Goal: Task Accomplishment & Management: Manage account settings

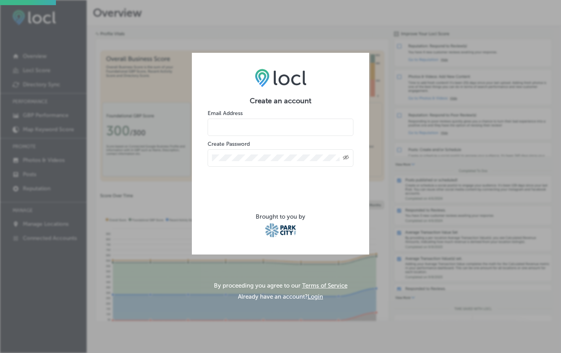
click at [262, 129] on input "email" at bounding box center [281, 127] width 146 height 17
type input "lauren@alohaskirentals.com"
click at [261, 152] on div "Created with Sketch." at bounding box center [281, 157] width 146 height 17
click at [346, 154] on div "Created with Sketch." at bounding box center [346, 157] width 6 height 6
click at [273, 161] on div at bounding box center [281, 157] width 146 height 17
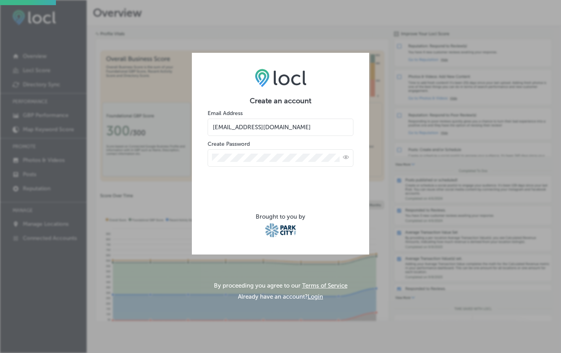
click at [234, 161] on div at bounding box center [281, 157] width 146 height 17
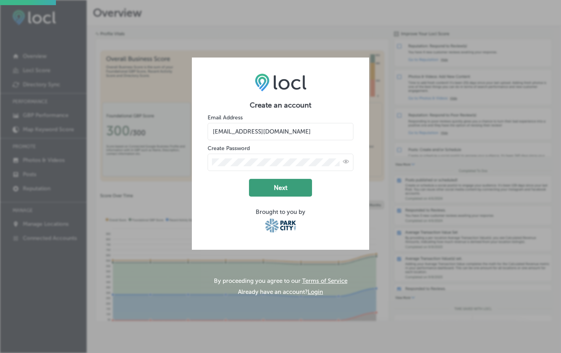
click at [285, 186] on button "Next" at bounding box center [280, 188] width 63 height 18
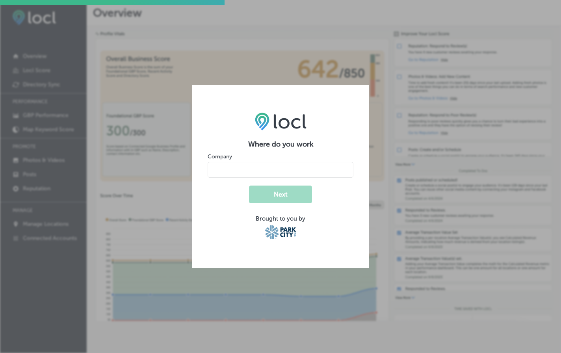
click at [302, 168] on input "name" at bounding box center [281, 170] width 146 height 16
type input "Aloha Ski & Snowboard"
click at [279, 195] on button "Next" at bounding box center [280, 195] width 63 height 18
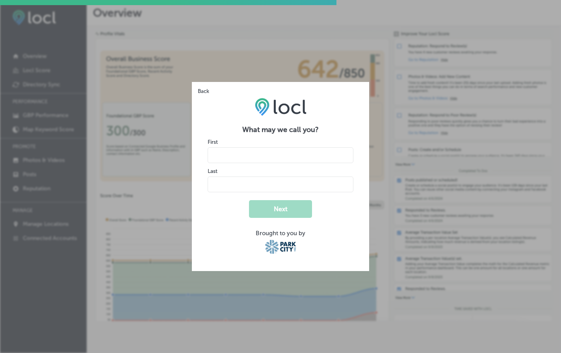
click at [257, 158] on input "name" at bounding box center [281, 155] width 146 height 16
type input "Lauren"
click at [215, 186] on input "name" at bounding box center [281, 184] width 146 height 16
type input "Cousins"
click at [200, 234] on div "What may we call you? First Last Next Brought to you by" at bounding box center [280, 176] width 177 height 189
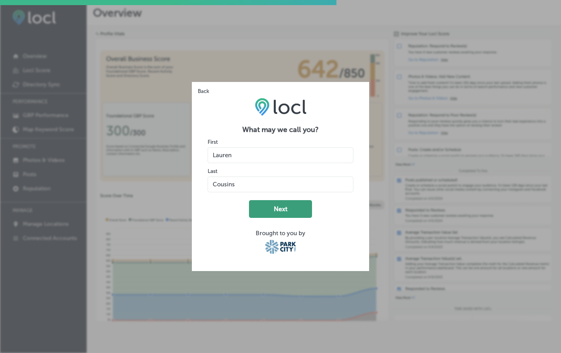
click at [295, 214] on button "Next" at bounding box center [280, 209] width 63 height 18
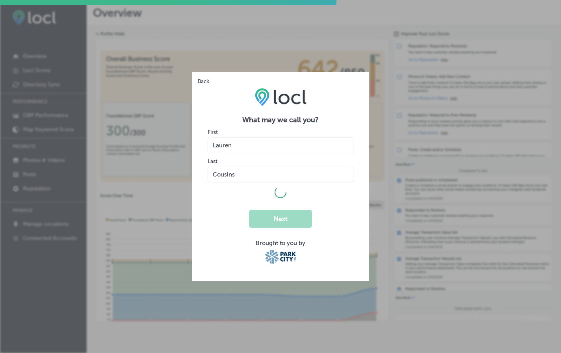
select select "US"
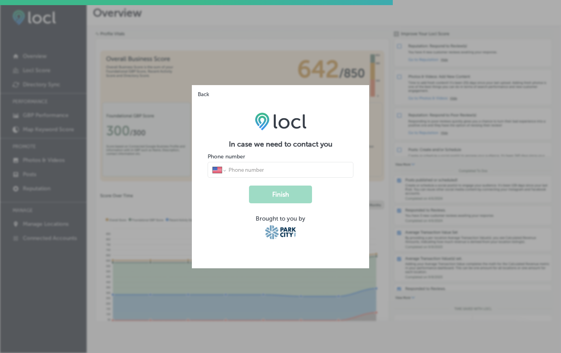
click at [270, 169] on input "tel" at bounding box center [288, 169] width 121 height 7
type input "(918) 344-6112"
click at [290, 197] on button "Finish" at bounding box center [280, 195] width 63 height 18
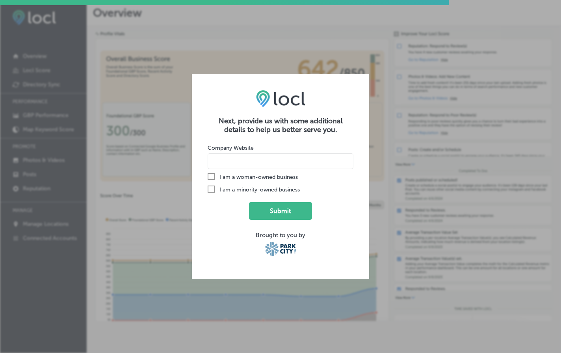
click at [236, 165] on input at bounding box center [281, 161] width 146 height 16
paste input "https://www.parkcityskirentals.com/"
type input "https://www.parkcityskirentals.com/"
click at [288, 213] on button "Submit" at bounding box center [280, 211] width 63 height 18
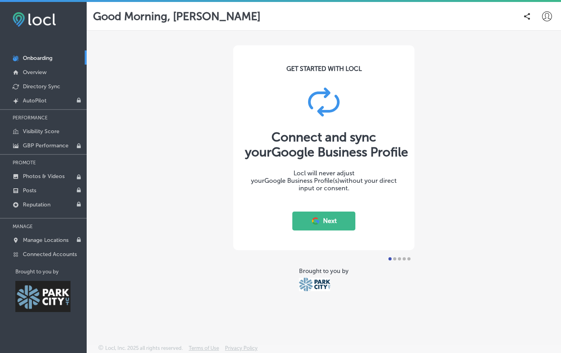
click at [332, 224] on button "Next" at bounding box center [323, 220] width 63 height 19
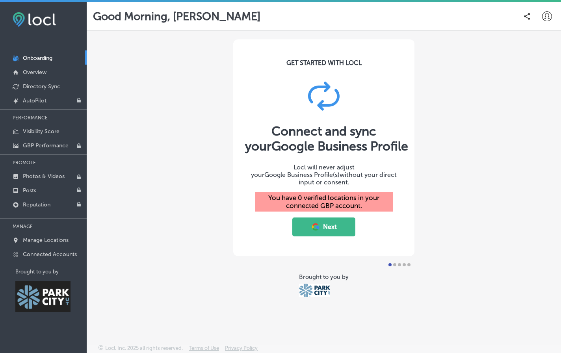
click at [323, 229] on button "Next" at bounding box center [323, 226] width 63 height 19
click at [321, 224] on button "Next" at bounding box center [323, 226] width 63 height 19
click at [59, 242] on link "Manage Locations" at bounding box center [43, 239] width 87 height 14
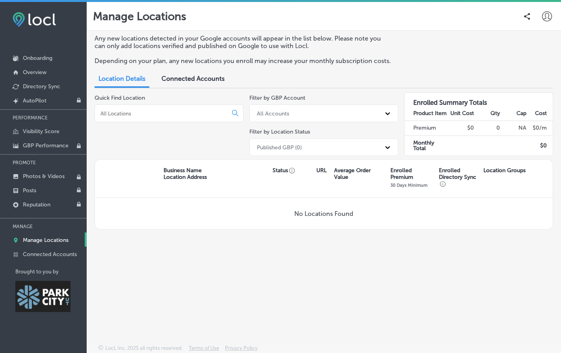
click at [191, 71] on div "Connected Accounts" at bounding box center [193, 79] width 75 height 17
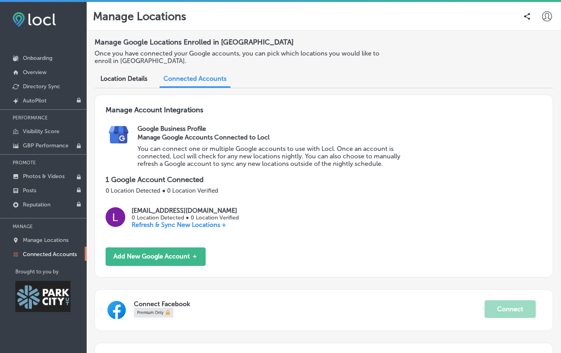
click at [176, 224] on p "Refresh & Sync New Locations +" at bounding box center [185, 224] width 107 height 7
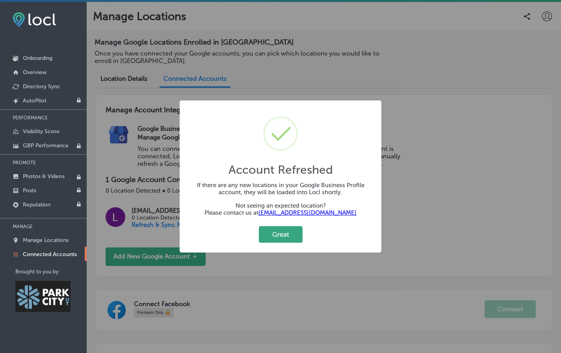
click at [290, 237] on button "Great" at bounding box center [281, 234] width 44 height 16
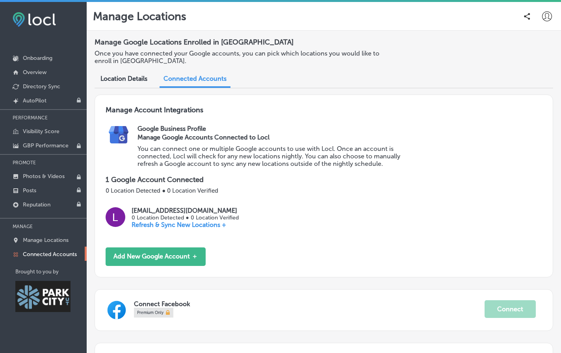
click at [133, 83] on div "Location Details" at bounding box center [124, 79] width 59 height 17
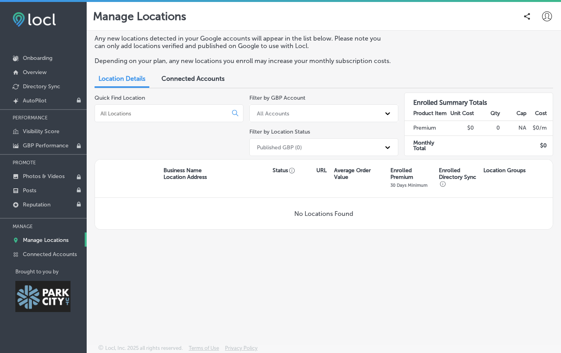
click at [193, 81] on span "Connected Accounts" at bounding box center [192, 78] width 63 height 7
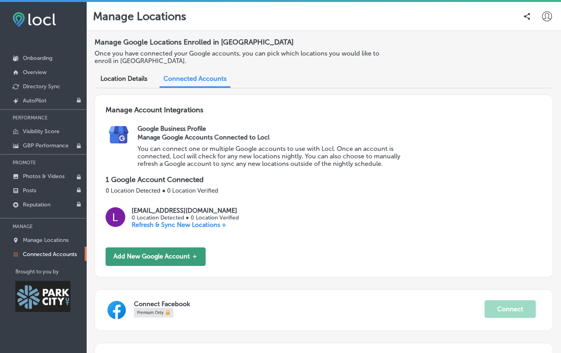
click at [175, 257] on button "Add New Google Account ＋" at bounding box center [156, 256] width 100 height 19
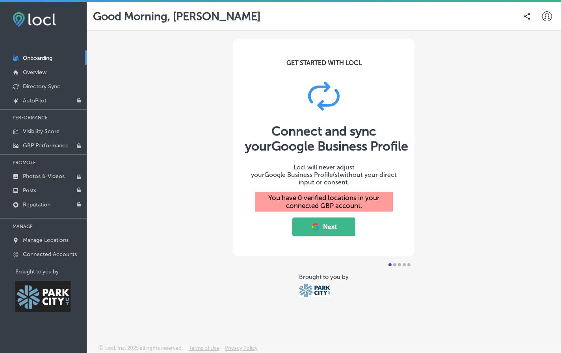
drag, startPoint x: 337, startPoint y: 223, endPoint x: 398, endPoint y: 128, distance: 113.3
click at [398, 128] on div "GET STARTED WITH LOCL Connect and sync your Google Business Profile Locl will n…" at bounding box center [323, 147] width 181 height 217
click at [54, 241] on p "Manage Locations" at bounding box center [46, 240] width 46 height 7
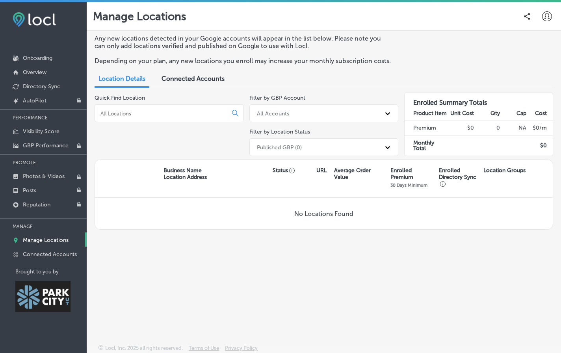
click at [201, 81] on span "Connected Accounts" at bounding box center [192, 78] width 63 height 7
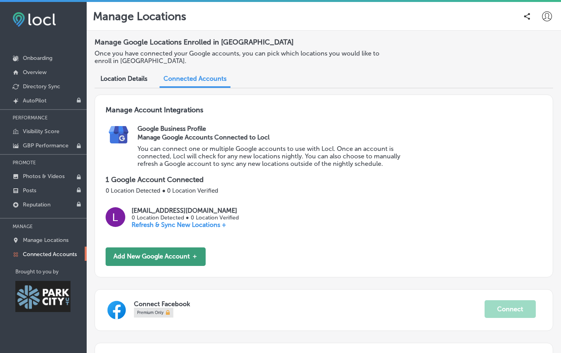
click at [158, 257] on button "Add New Google Account ＋" at bounding box center [156, 256] width 100 height 19
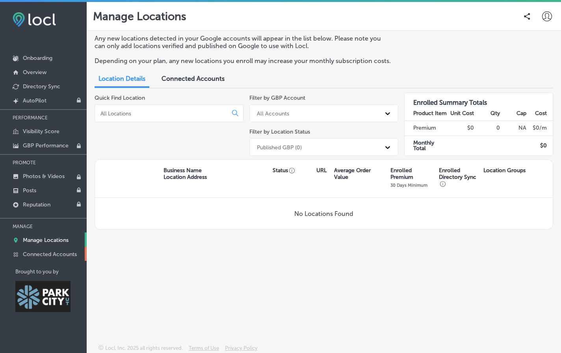
click at [65, 251] on p "Connected Accounts" at bounding box center [50, 254] width 54 height 7
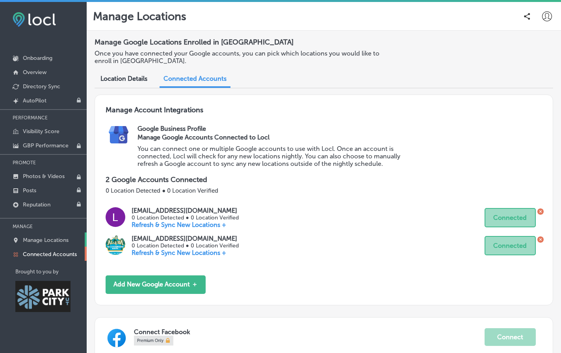
click at [63, 234] on link "Manage Locations" at bounding box center [43, 239] width 87 height 14
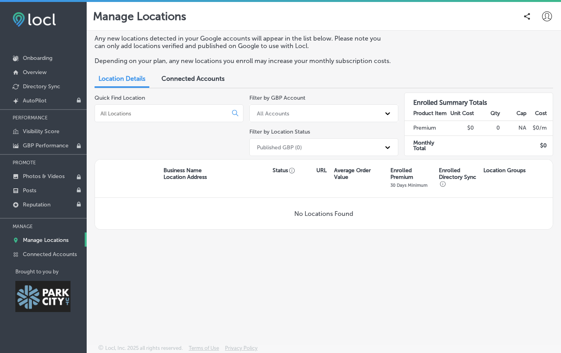
click at [208, 110] on input at bounding box center [163, 113] width 126 height 7
type input "aloha"
click at [237, 107] on div "aloha" at bounding box center [169, 113] width 149 height 18
click at [234, 117] on div "aloha" at bounding box center [169, 113] width 149 height 18
click at [202, 110] on input "aloha" at bounding box center [163, 113] width 126 height 7
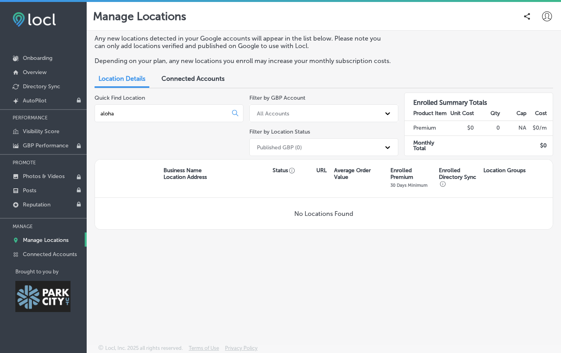
click at [145, 110] on input "aloha" at bounding box center [163, 113] width 126 height 7
click at [48, 252] on p "Connected Accounts" at bounding box center [50, 254] width 54 height 7
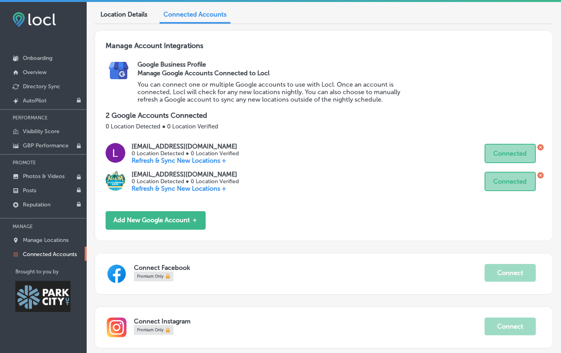
scroll to position [92, 0]
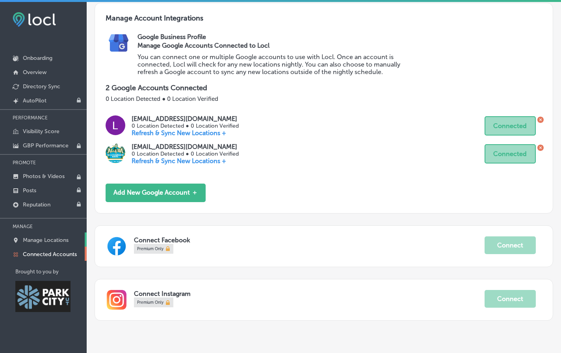
click at [45, 245] on link "Manage Locations" at bounding box center [43, 239] width 87 height 14
